Goal: Task Accomplishment & Management: Complete application form

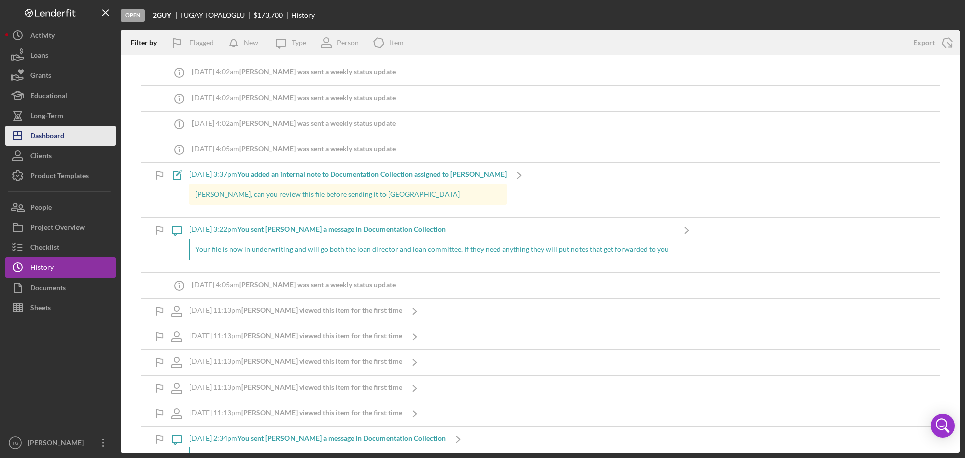
click at [44, 133] on div "Dashboard" at bounding box center [47, 137] width 34 height 23
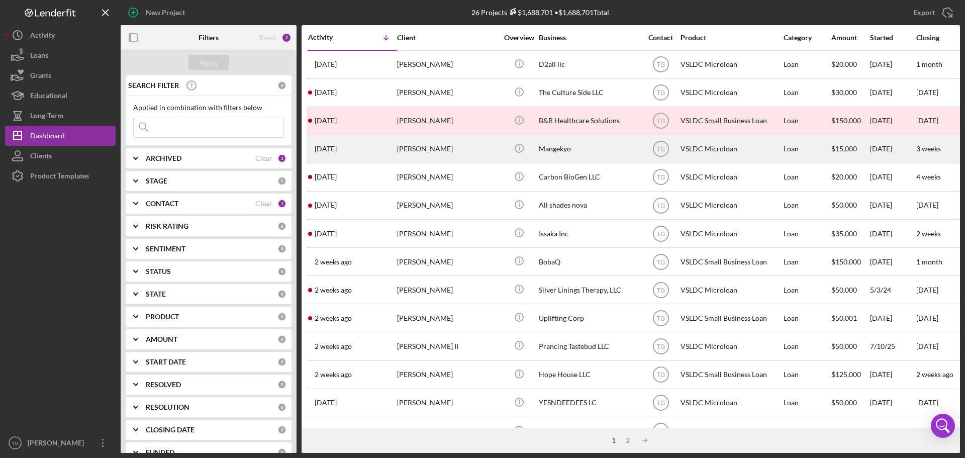
click at [414, 156] on div "[PERSON_NAME]" at bounding box center [447, 149] width 101 height 27
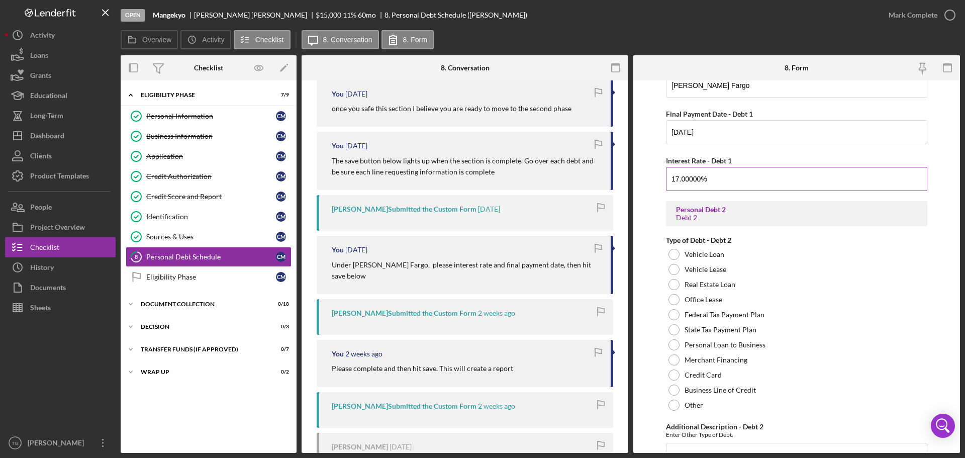
scroll to position [441, 0]
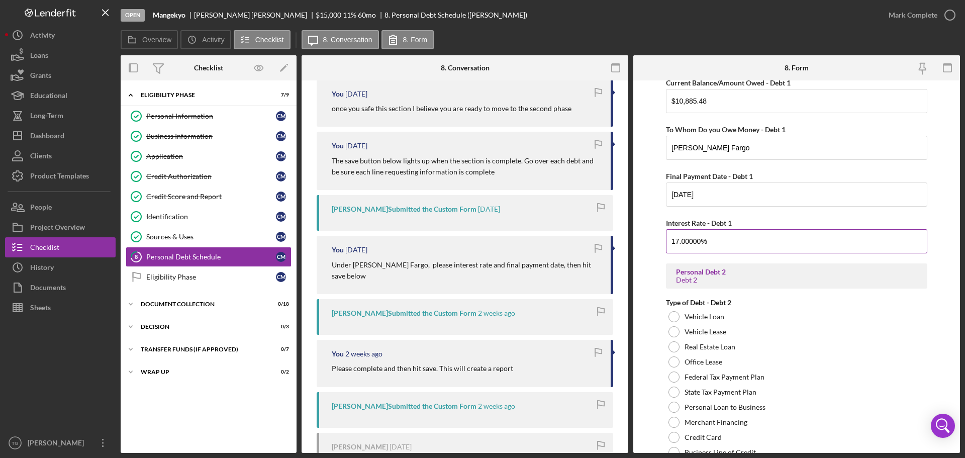
click at [728, 243] on input "17.00000%" at bounding box center [796, 241] width 261 height 24
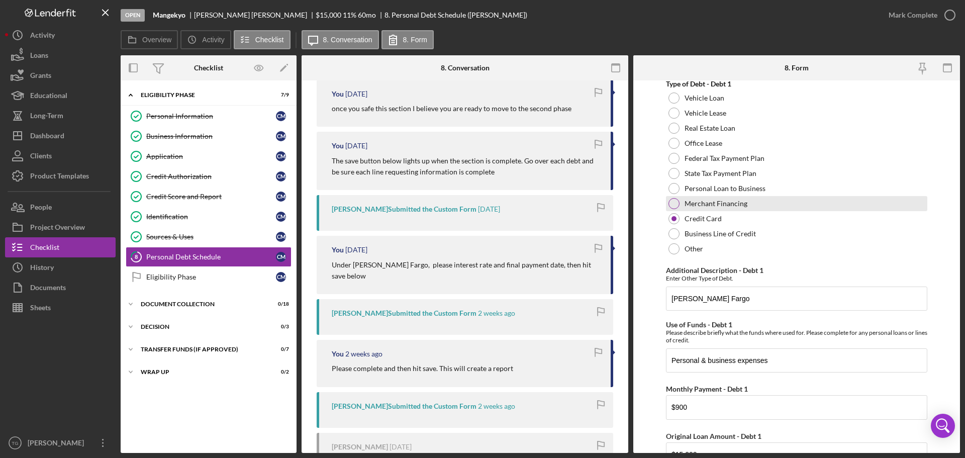
scroll to position [39, 0]
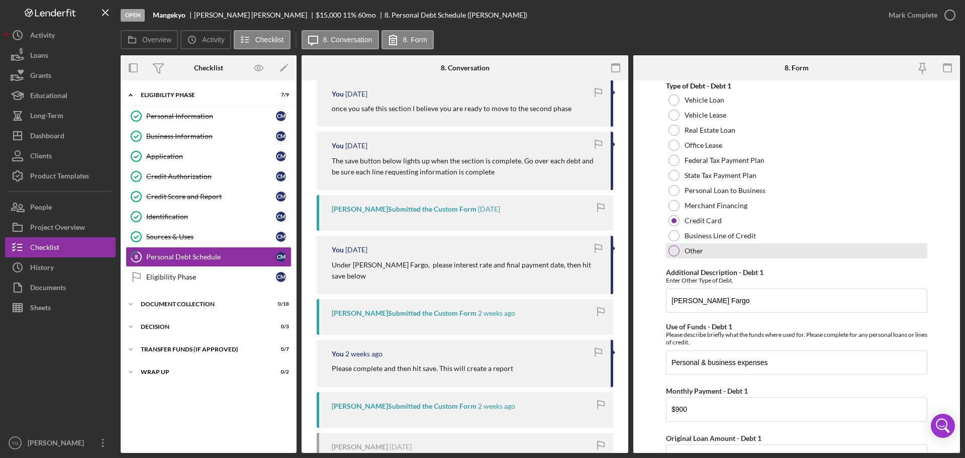
type input "17.00000%"
click at [670, 249] on div at bounding box center [674, 250] width 11 height 11
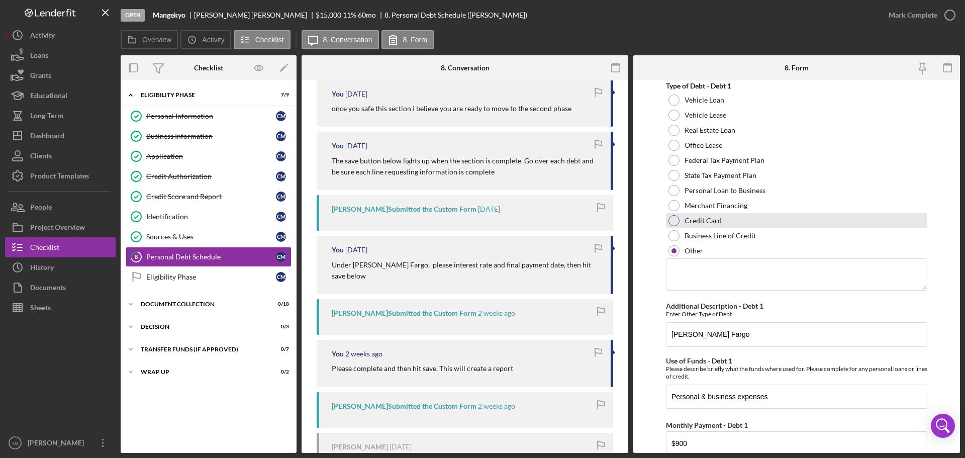
click at [676, 213] on div "Credit Card" at bounding box center [796, 220] width 261 height 15
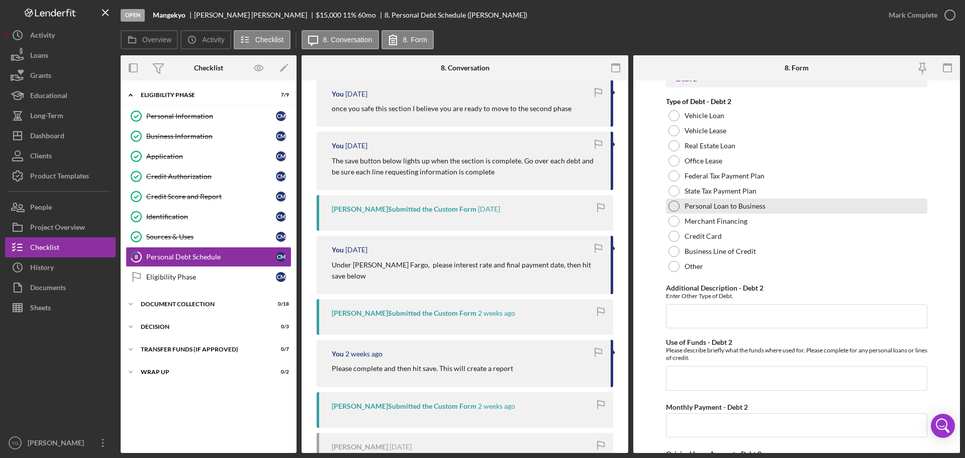
scroll to position [391, 0]
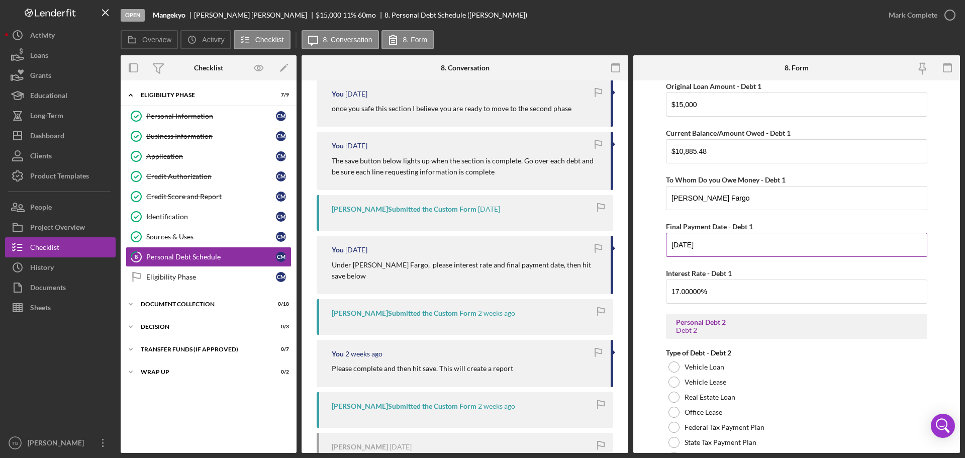
click at [716, 246] on input "[DATE]" at bounding box center [796, 245] width 261 height 24
click at [710, 249] on input "[DATE]" at bounding box center [796, 245] width 261 height 24
type input "0m/dd/yyyy"
click at [770, 242] on input "Final Payment Date - Debt 1" at bounding box center [796, 245] width 261 height 24
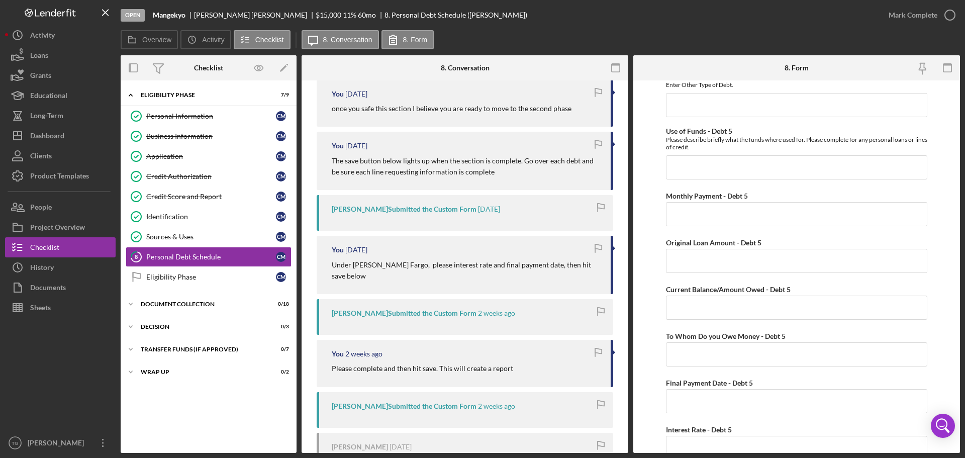
scroll to position [2753, 0]
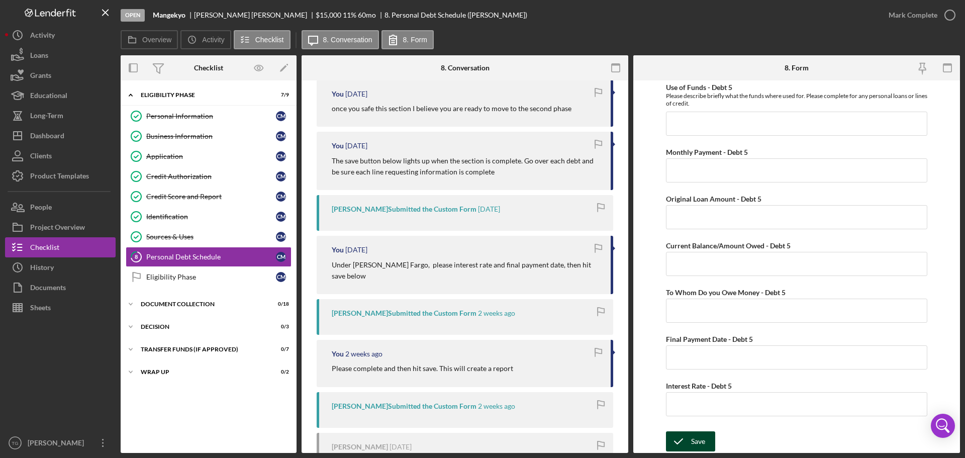
click at [697, 440] on div "Save" at bounding box center [698, 441] width 14 height 20
click at [950, 16] on icon "button" at bounding box center [949, 15] width 25 height 25
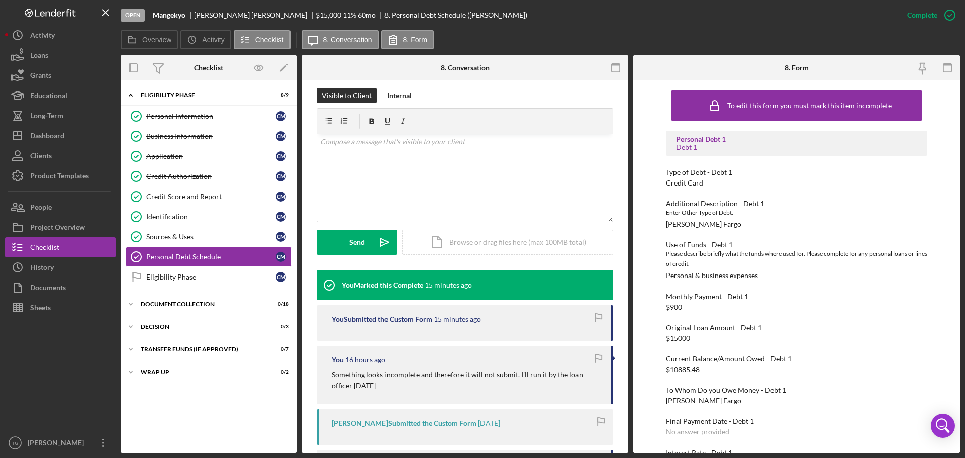
scroll to position [101, 0]
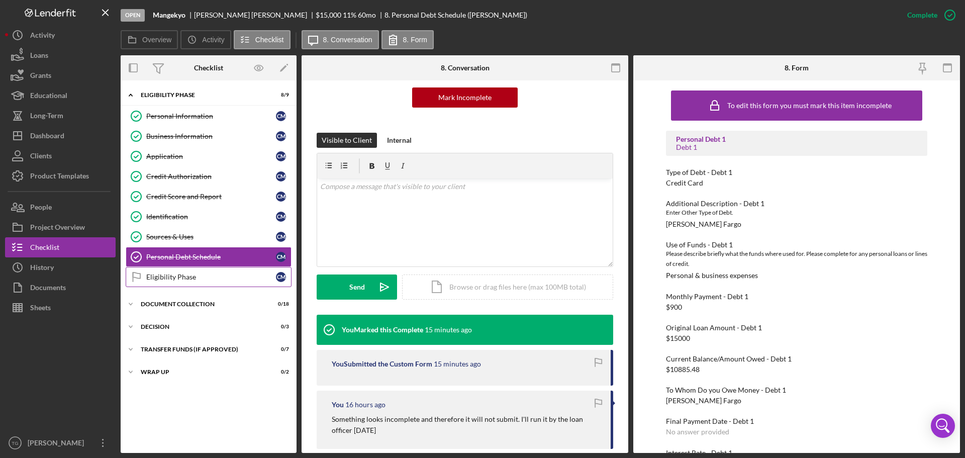
click at [193, 277] on div "Eligibility Phase" at bounding box center [211, 277] width 130 height 8
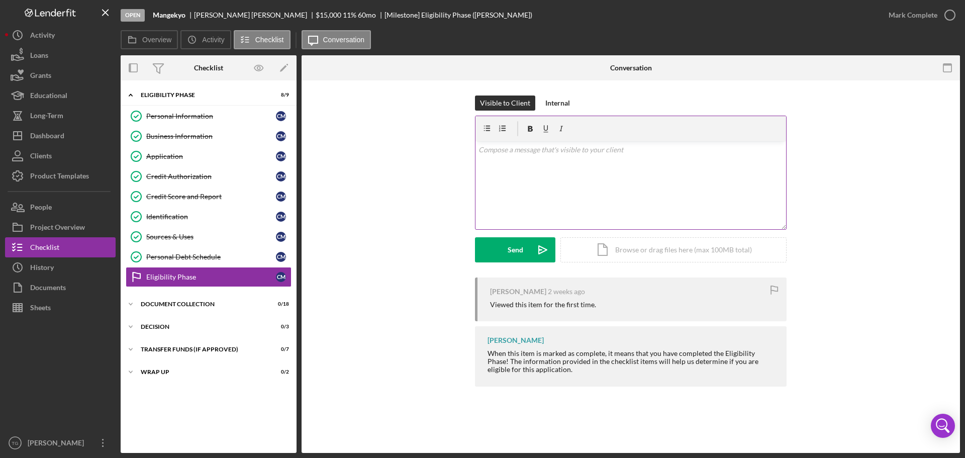
click at [519, 150] on p at bounding box center [631, 149] width 305 height 11
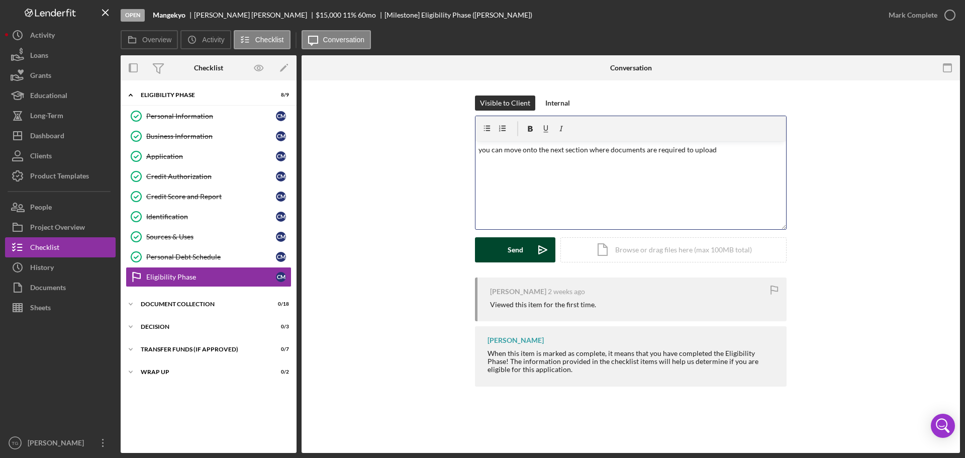
click at [514, 252] on div "Send" at bounding box center [516, 249] width 16 height 25
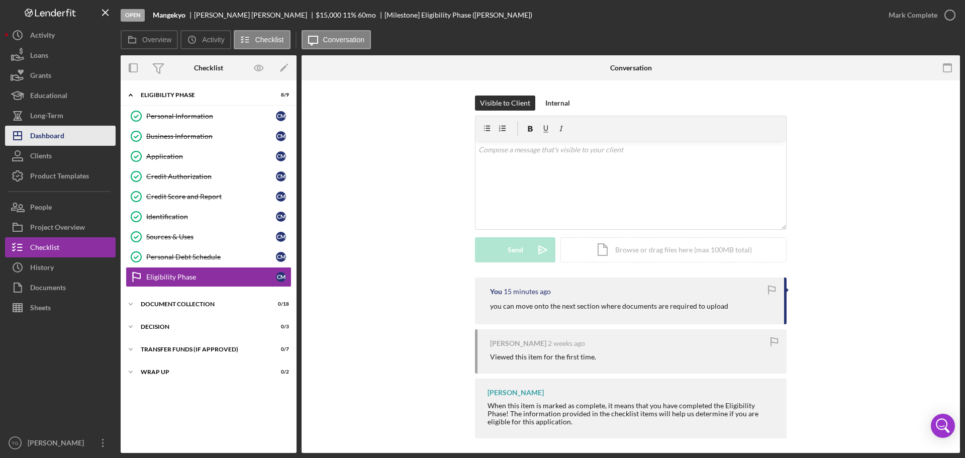
click at [60, 138] on div "Dashboard" at bounding box center [47, 137] width 34 height 23
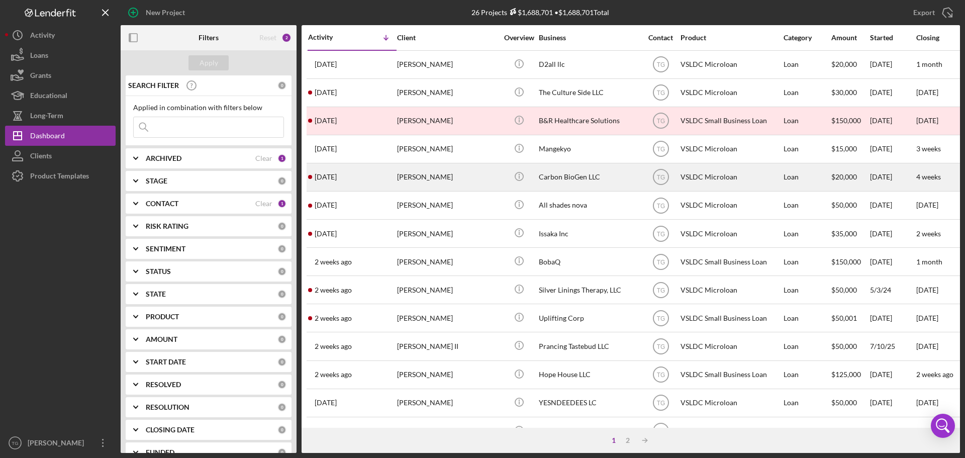
click at [402, 171] on div "[PERSON_NAME]" at bounding box center [447, 177] width 101 height 27
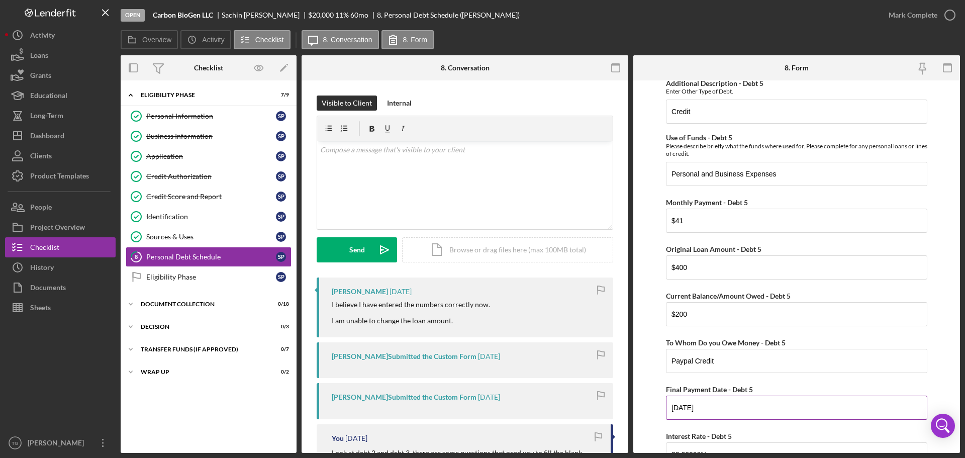
scroll to position [2753, 0]
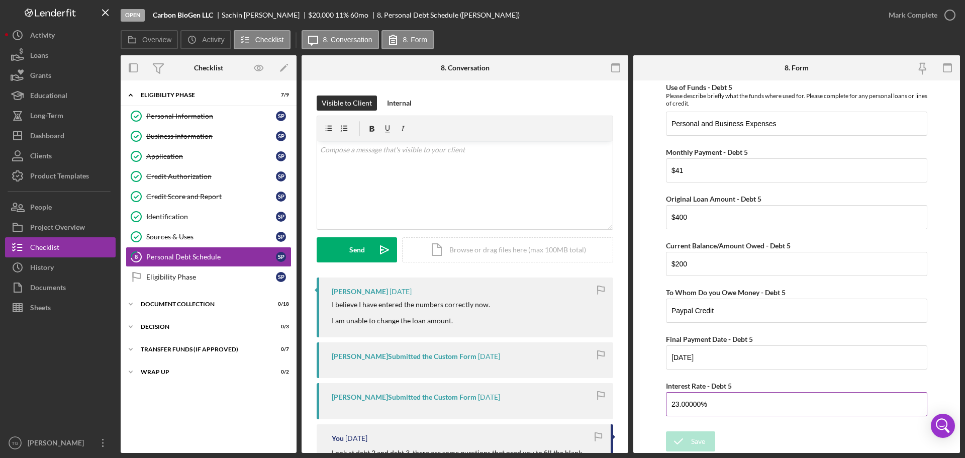
click at [709, 404] on input "23.00000%" at bounding box center [796, 404] width 261 height 24
click at [718, 355] on input "[DATE]" at bounding box center [796, 357] width 261 height 24
type input "0m/dd/yyyy"
click at [702, 439] on div "Save" at bounding box center [698, 441] width 14 height 20
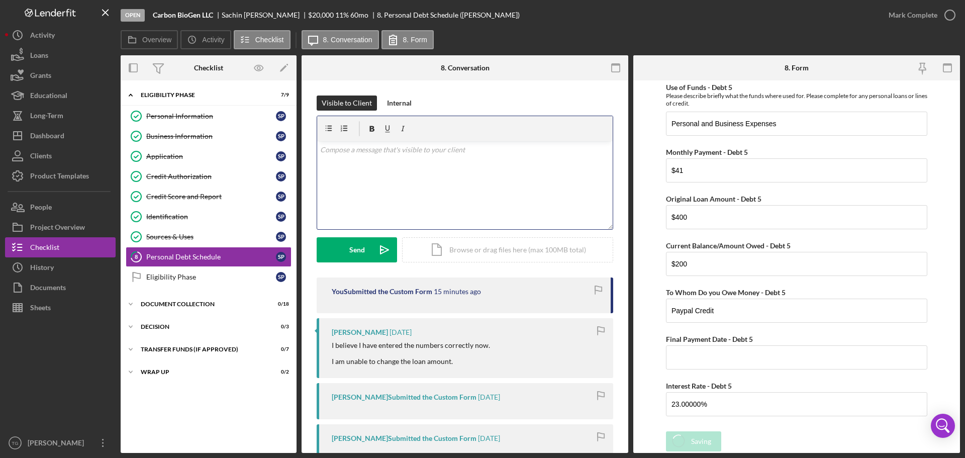
click at [378, 149] on p at bounding box center [465, 149] width 290 height 11
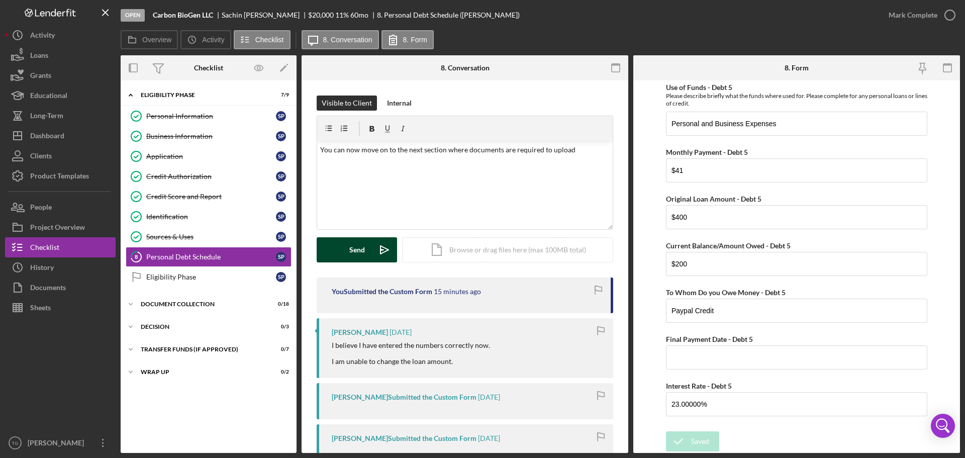
click at [347, 249] on button "Send Icon/icon-invite-send" at bounding box center [357, 249] width 80 height 25
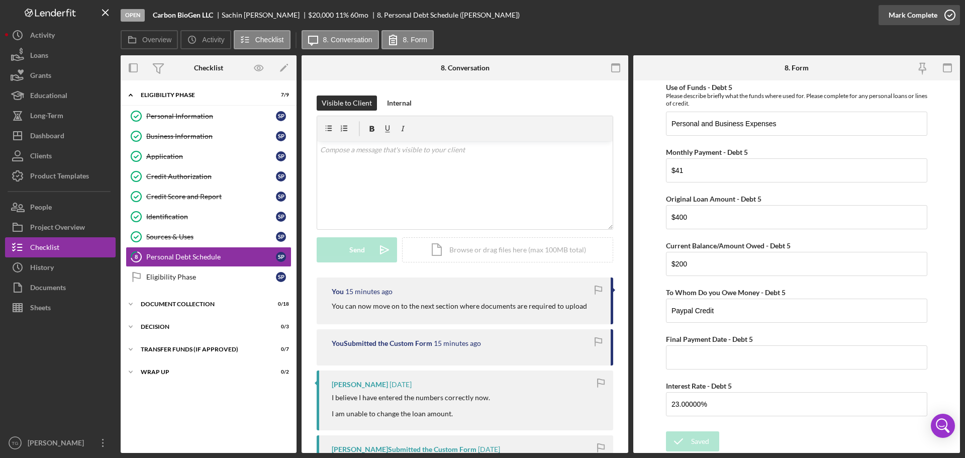
click at [954, 14] on icon "button" at bounding box center [949, 15] width 25 height 25
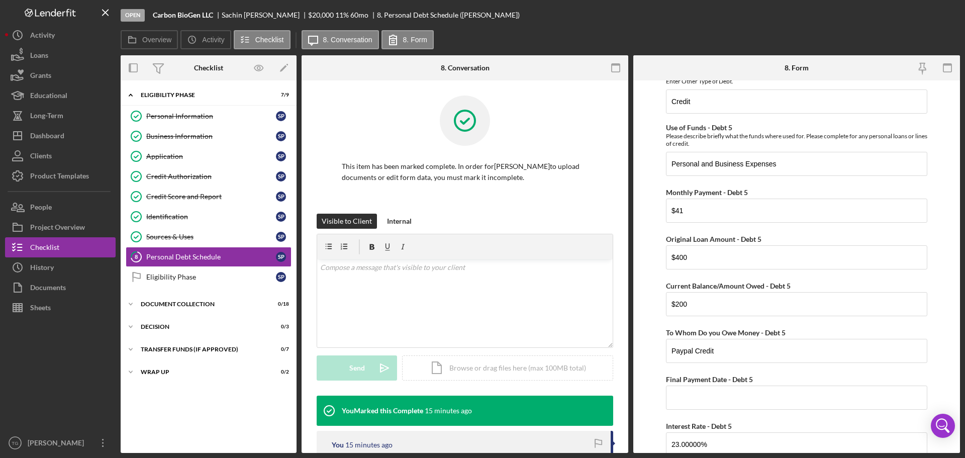
scroll to position [2793, 0]
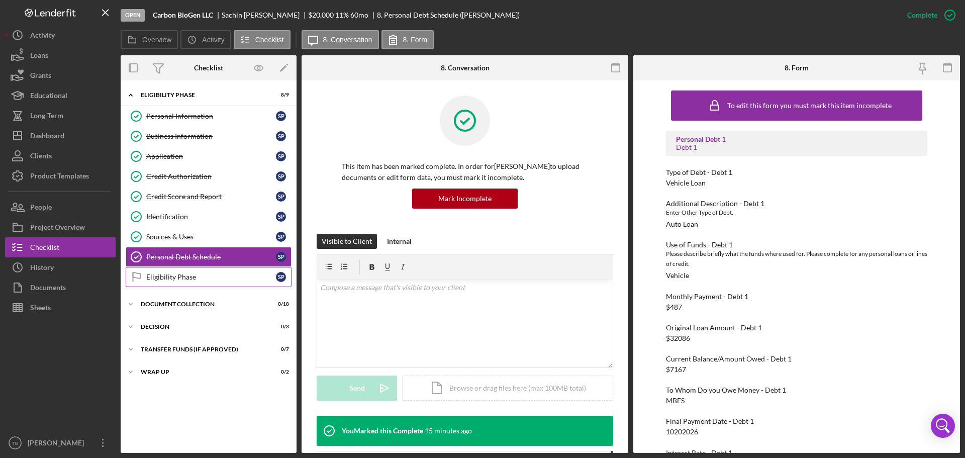
click at [200, 278] on div "Eligibility Phase" at bounding box center [211, 277] width 130 height 8
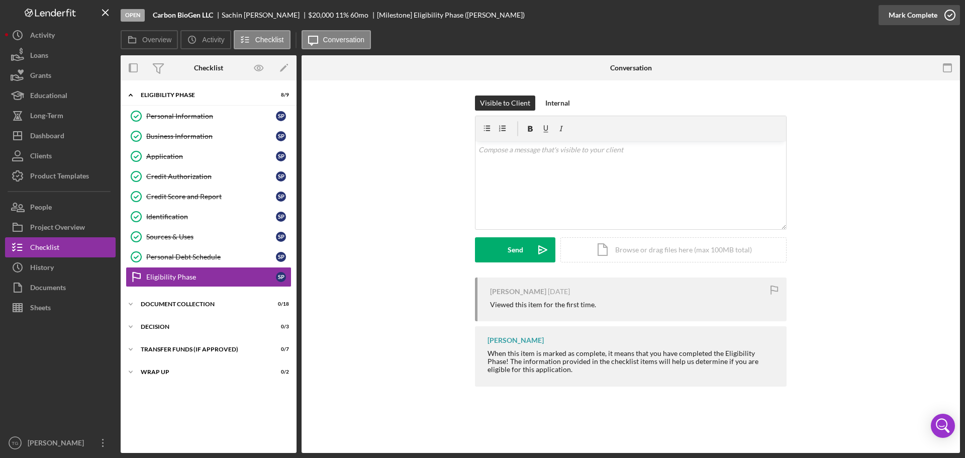
click at [949, 16] on icon "button" at bounding box center [949, 15] width 25 height 25
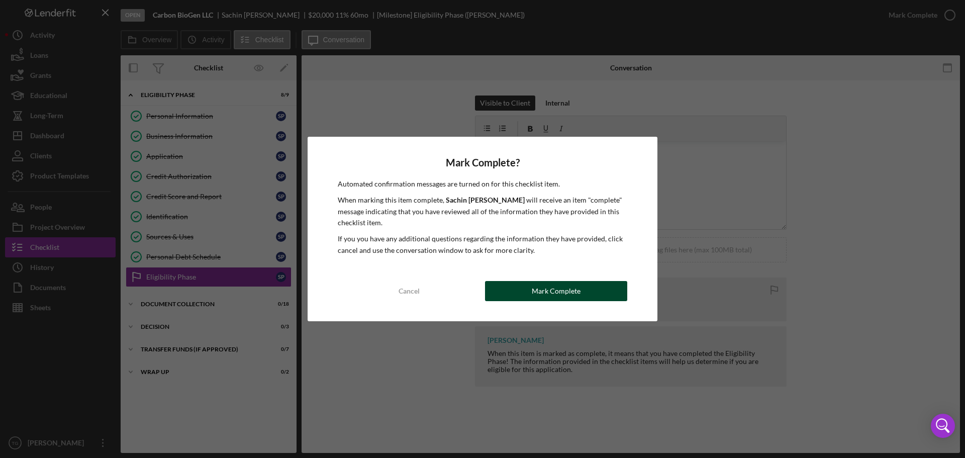
click at [582, 286] on button "Mark Complete" at bounding box center [556, 291] width 142 height 20
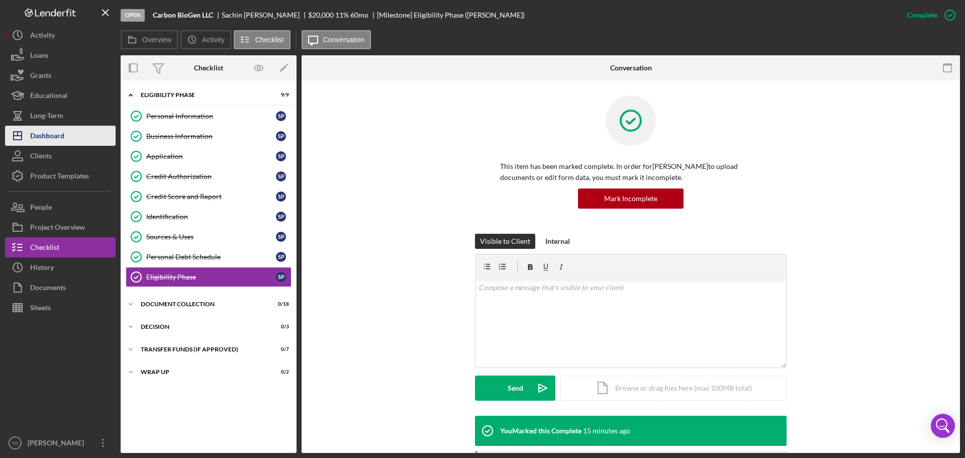
click at [74, 135] on button "Icon/Dashboard Dashboard" at bounding box center [60, 136] width 111 height 20
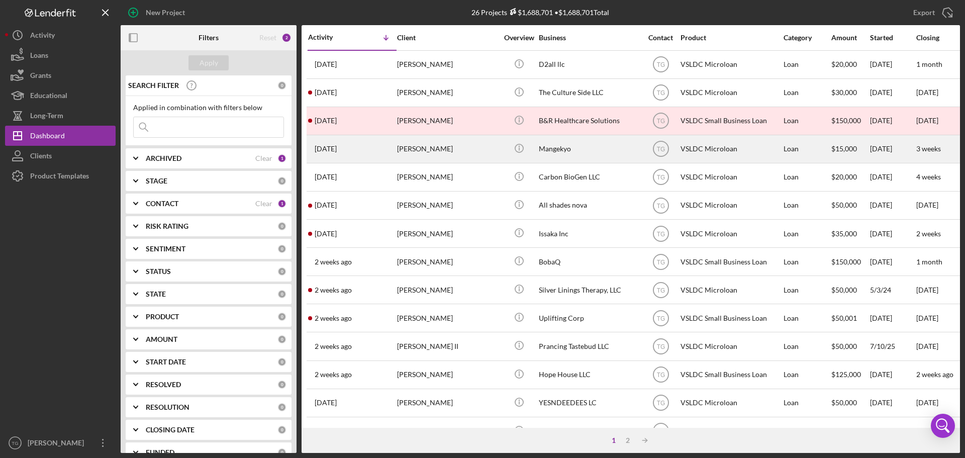
click at [446, 147] on div "[PERSON_NAME]" at bounding box center [447, 149] width 101 height 27
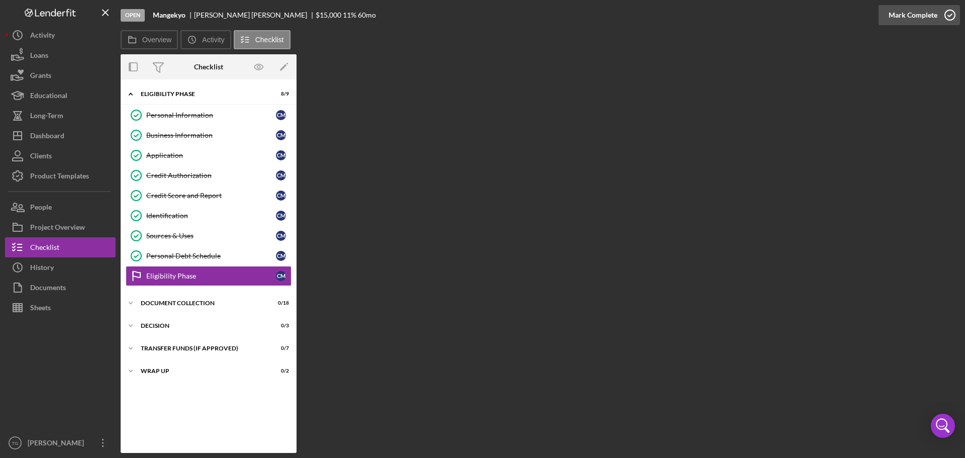
click at [944, 13] on icon "button" at bounding box center [949, 15] width 25 height 25
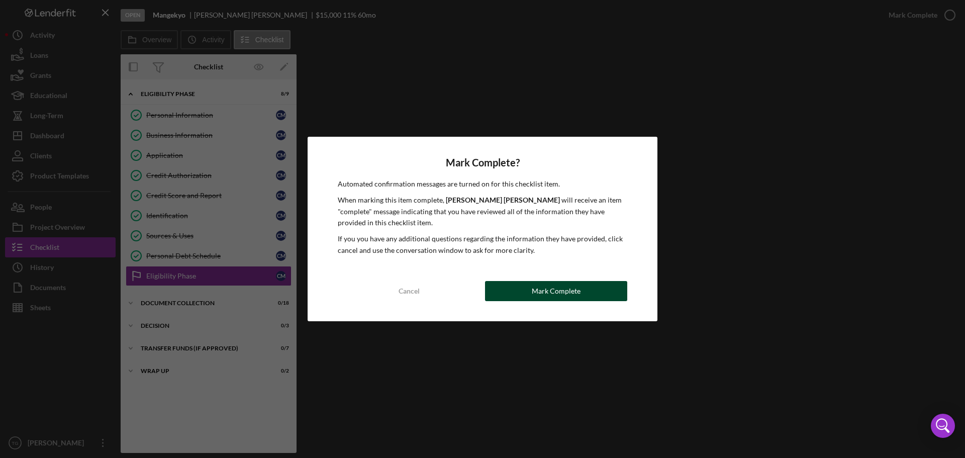
click at [571, 287] on div "Mark Complete" at bounding box center [556, 291] width 49 height 20
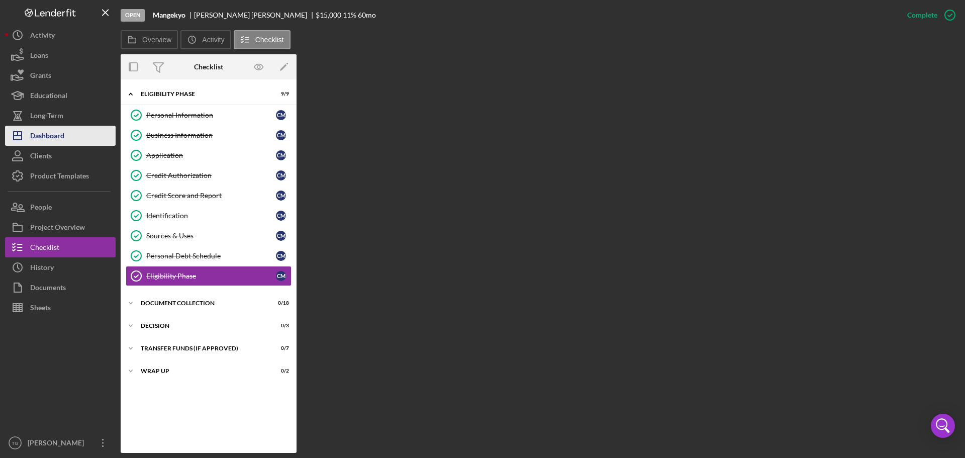
click at [63, 141] on div "Dashboard" at bounding box center [47, 137] width 34 height 23
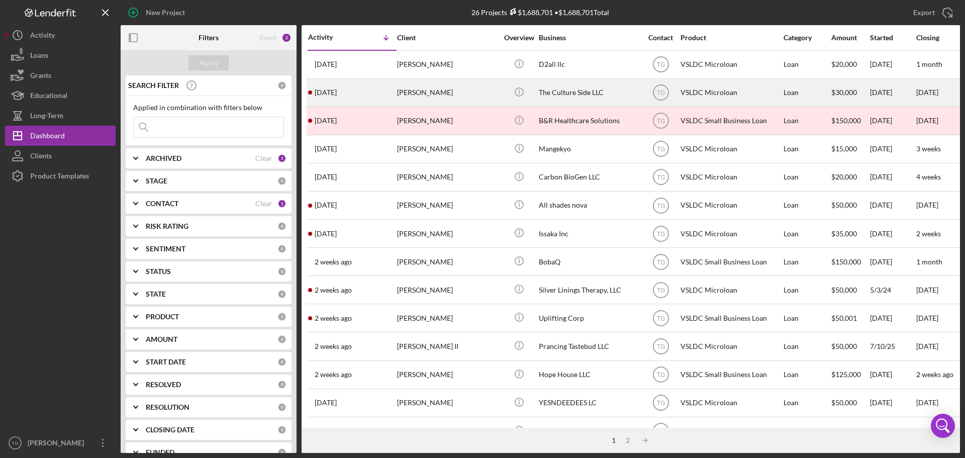
click at [581, 95] on div "The Culture Side LLC" at bounding box center [589, 92] width 101 height 27
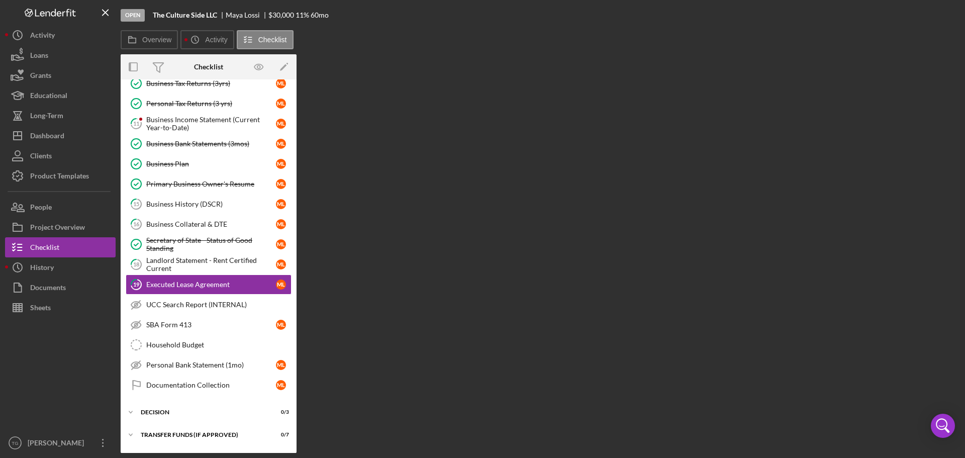
scroll to position [95, 0]
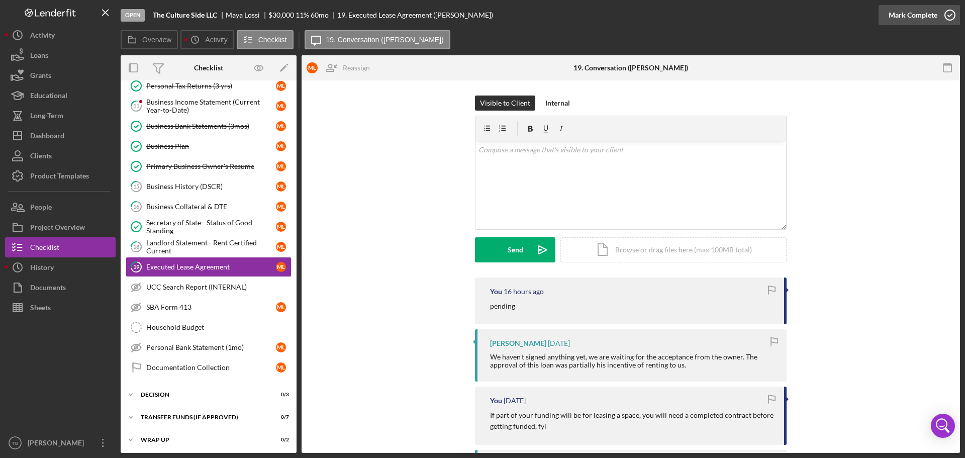
click at [950, 16] on icon "button" at bounding box center [949, 15] width 25 height 25
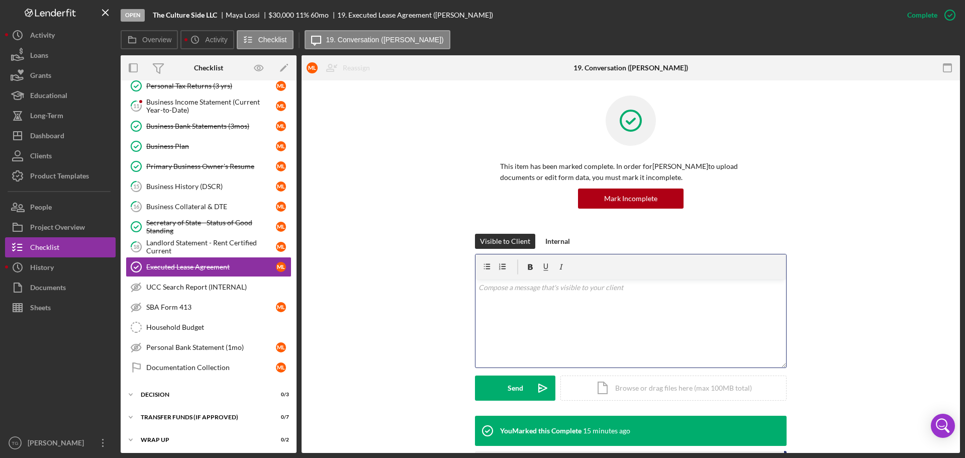
click at [519, 291] on p at bounding box center [631, 287] width 305 height 11
click at [521, 287] on p at bounding box center [631, 287] width 305 height 11
click at [520, 387] on div "Send" at bounding box center [516, 387] width 16 height 25
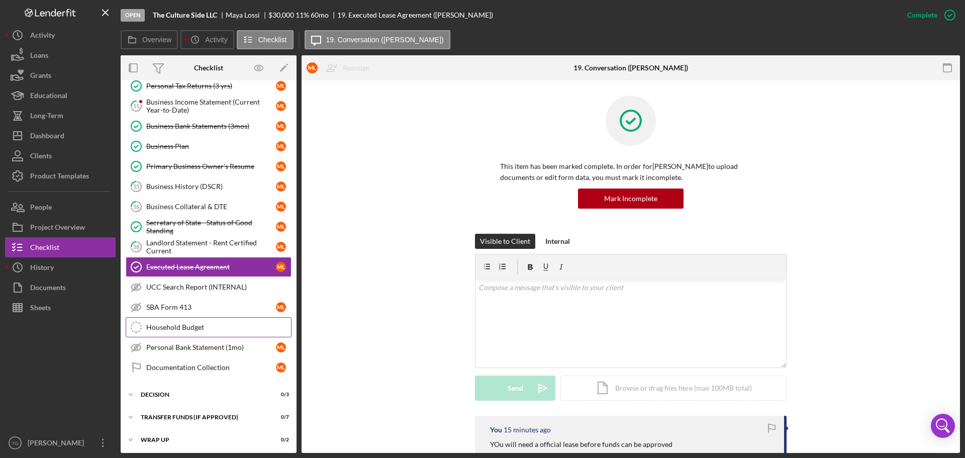
click at [212, 327] on div "Household Budget" at bounding box center [218, 327] width 145 height 8
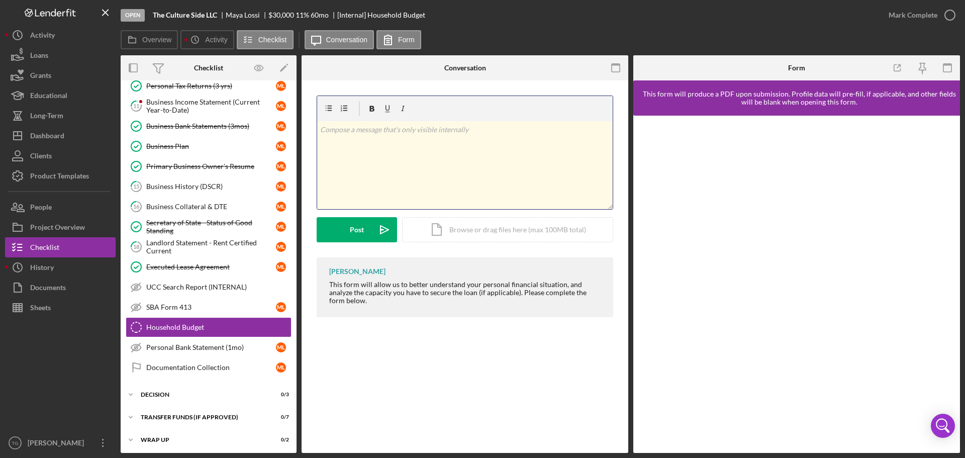
click at [342, 144] on div "v Color teal Color pink Remove color Add row above Add row below Add column bef…" at bounding box center [465, 165] width 296 height 88
click at [354, 235] on div "Post" at bounding box center [357, 229] width 14 height 25
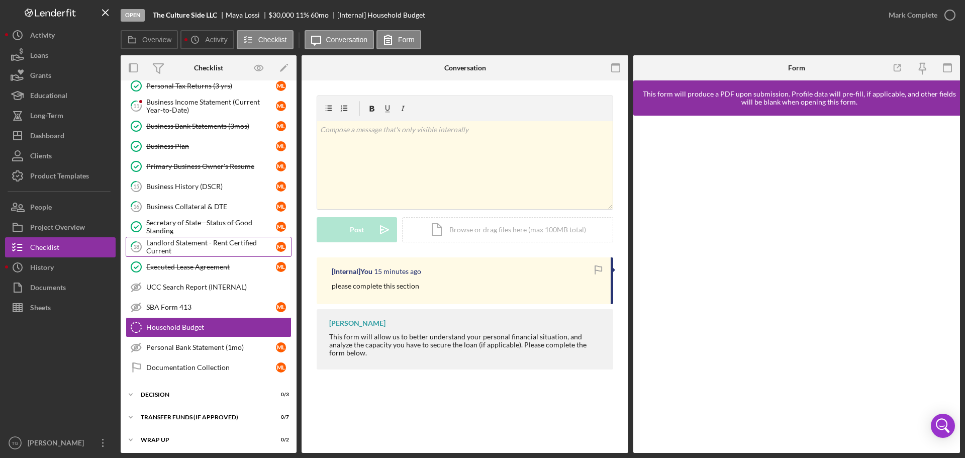
click at [235, 246] on div "Landlord Statement - Rent Certified Current" at bounding box center [211, 247] width 130 height 16
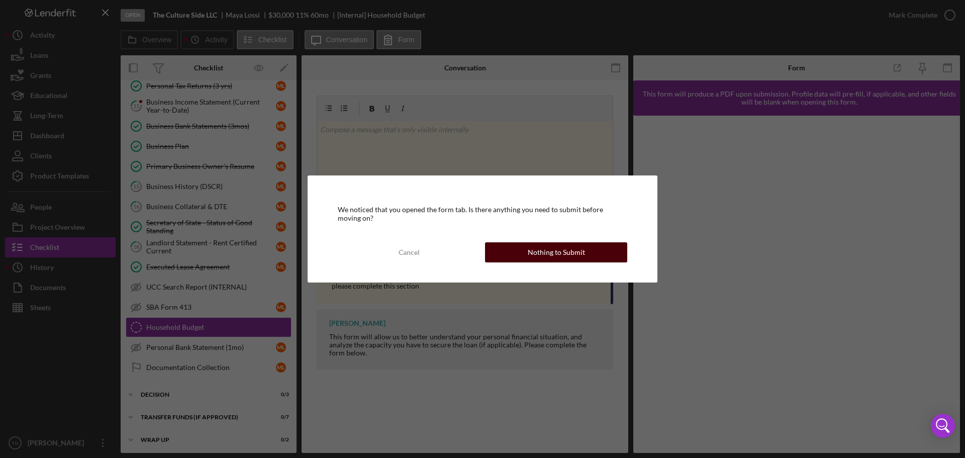
click at [570, 256] on div "Nothing to Submit" at bounding box center [556, 252] width 57 height 20
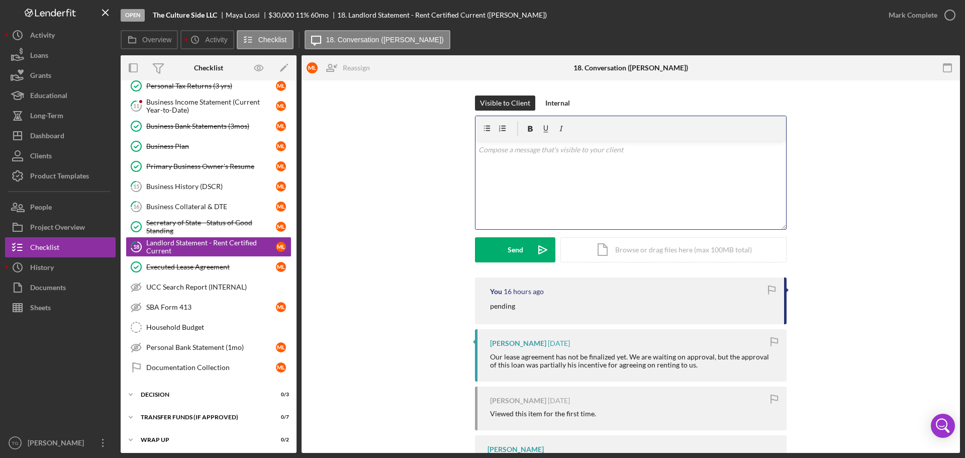
click at [502, 149] on p at bounding box center [631, 149] width 305 height 11
click at [599, 149] on p "Please supply a letter form land lord tha tyou are upd" at bounding box center [631, 149] width 305 height 11
click at [638, 152] on p "Please supply a letter form land lord that you are upd" at bounding box center [631, 149] width 305 height 11
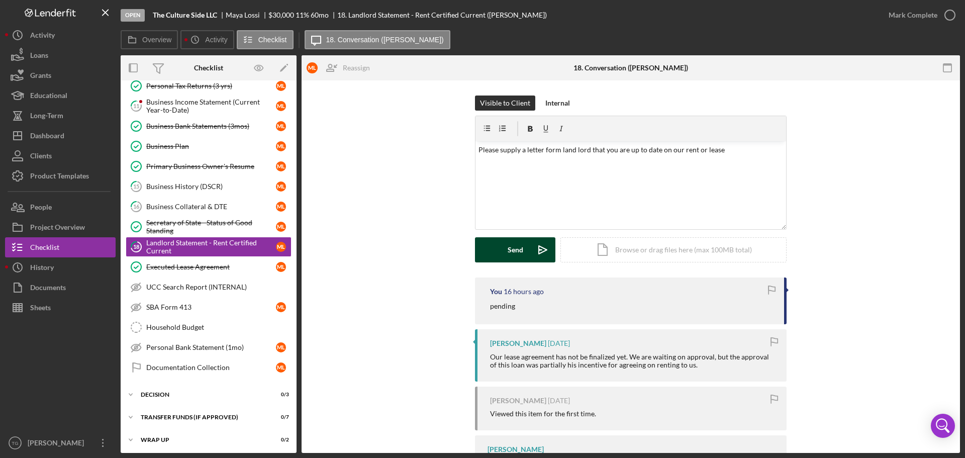
click at [518, 256] on div "Send" at bounding box center [516, 249] width 16 height 25
